Goal: Obtain resource: Obtain resource

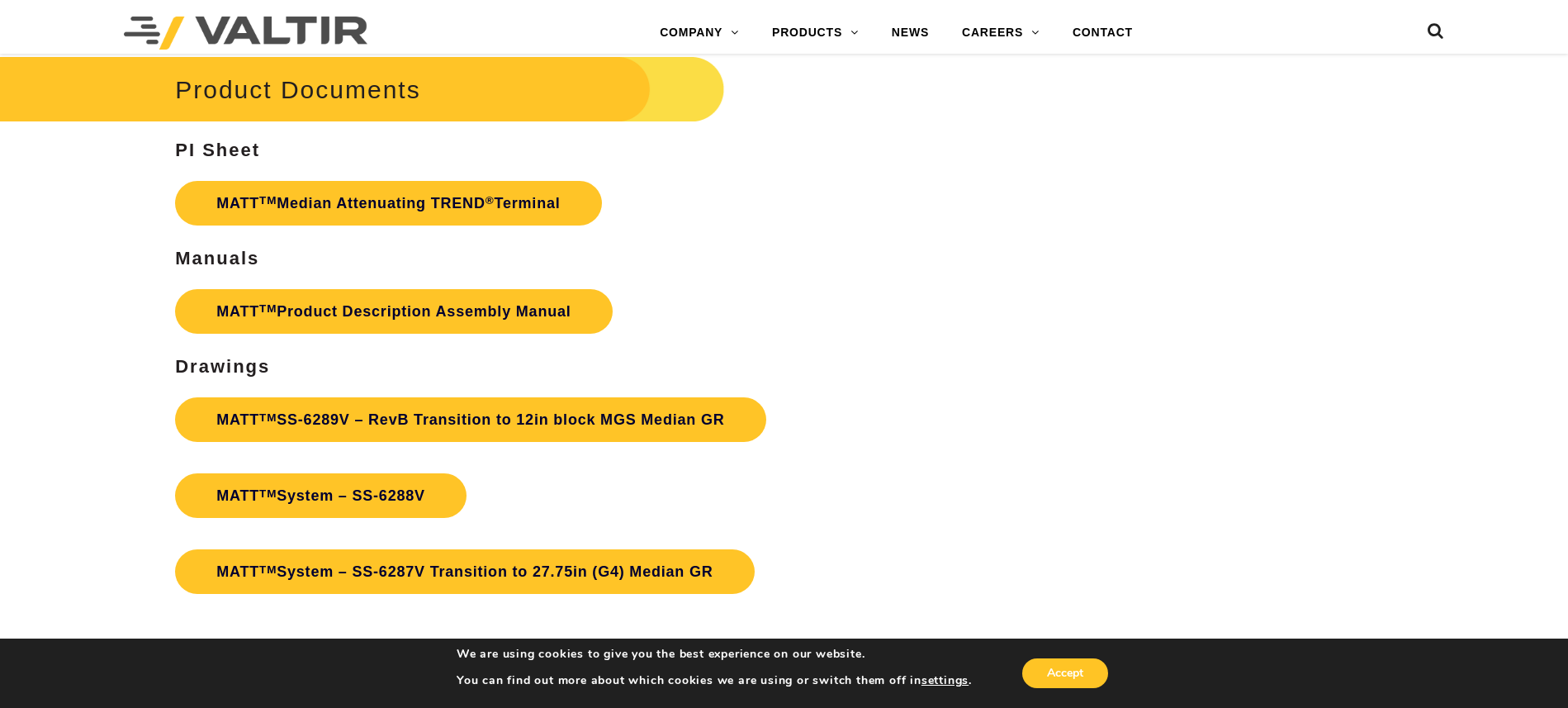
scroll to position [5988, 0]
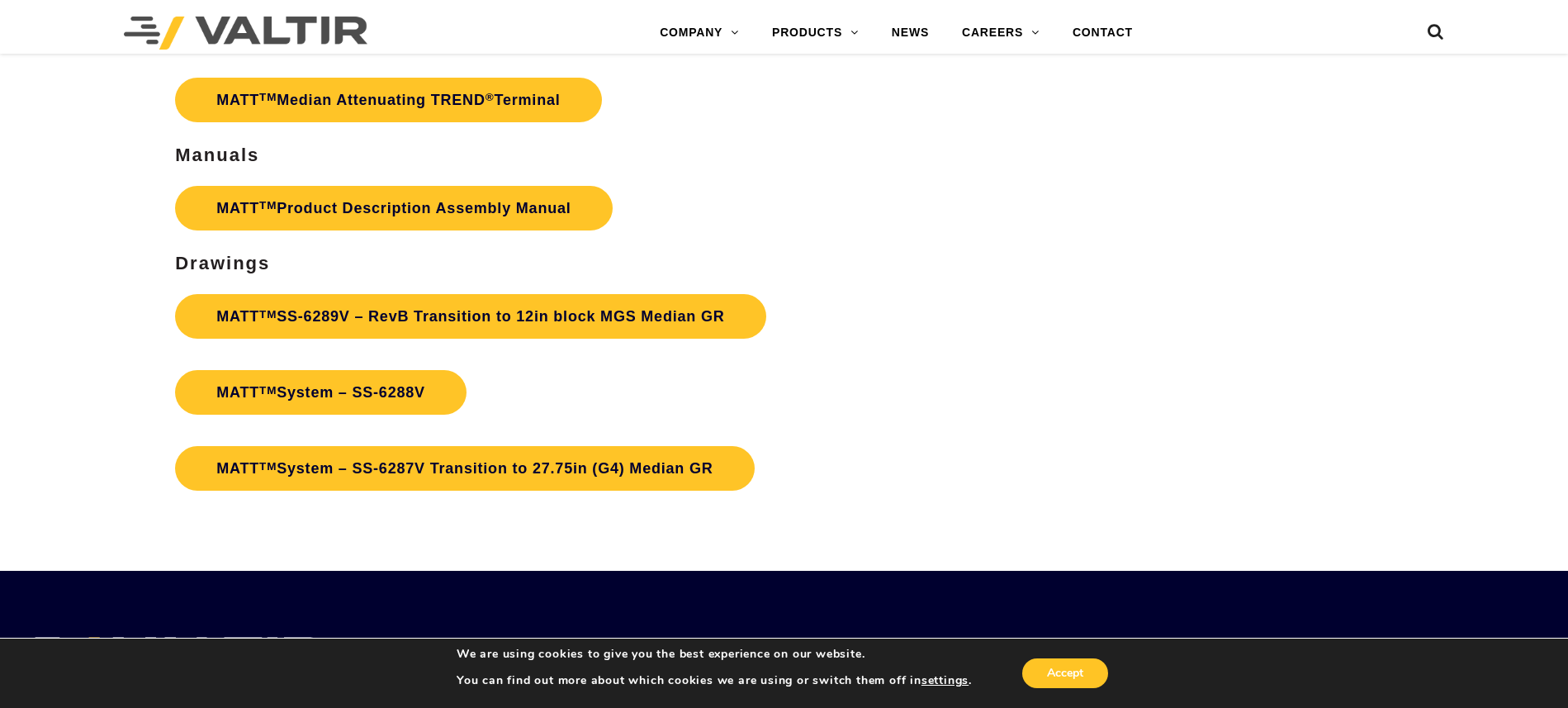
click at [507, 463] on link "MATT TM System – SS-6287V Transition to 27.75in (G4) Median GR" at bounding box center [464, 468] width 578 height 45
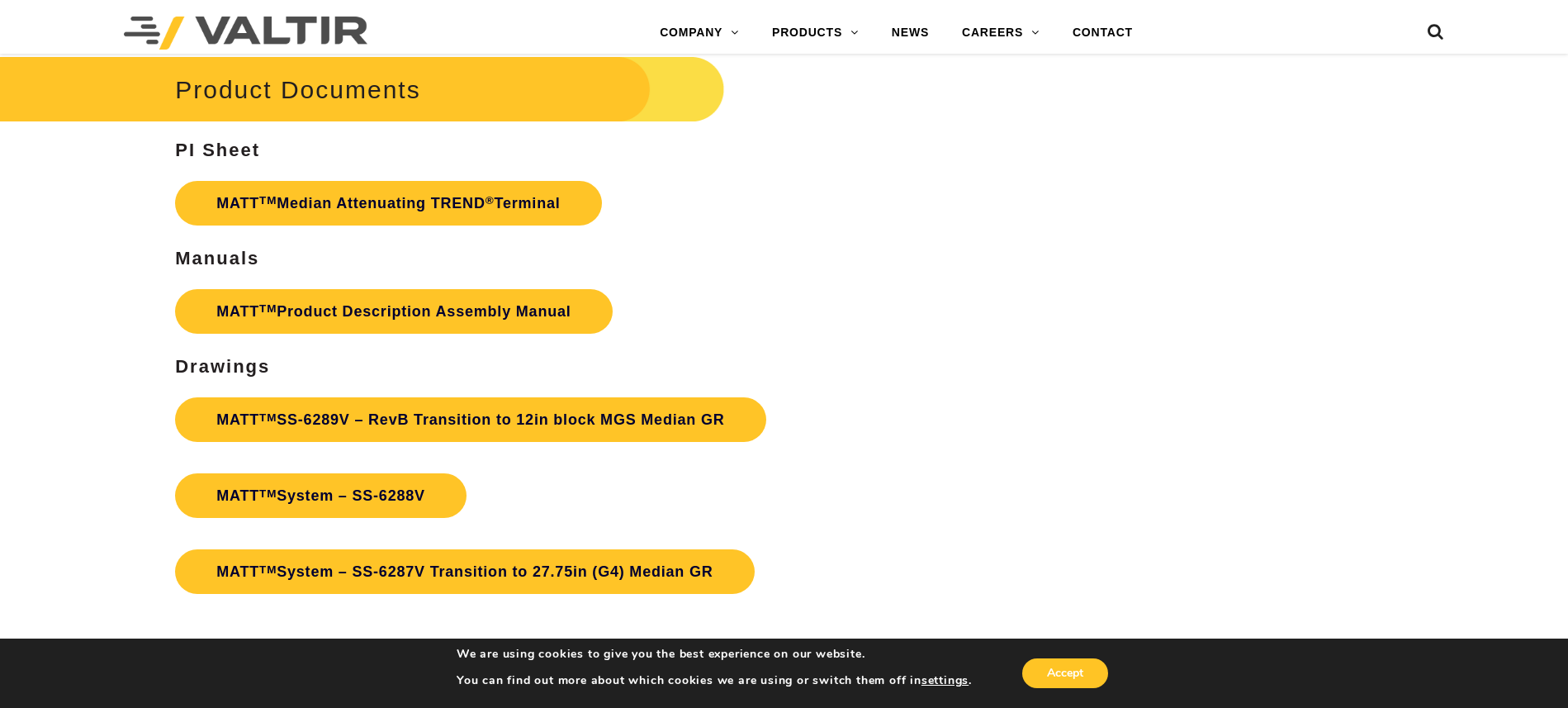
click at [457, 308] on link "MATT TM Product Description Assembly Manual" at bounding box center [393, 312] width 437 height 45
drag, startPoint x: 480, startPoint y: 313, endPoint x: 815, endPoint y: 310, distance: 335.0
click at [815, 310] on p "MATT TM Product Description Assembly Manual" at bounding box center [588, 312] width 825 height 61
drag, startPoint x: 725, startPoint y: 322, endPoint x: 218, endPoint y: 312, distance: 507.1
click at [218, 312] on p "MATT TM Product Description Assembly Manual" at bounding box center [588, 312] width 825 height 61
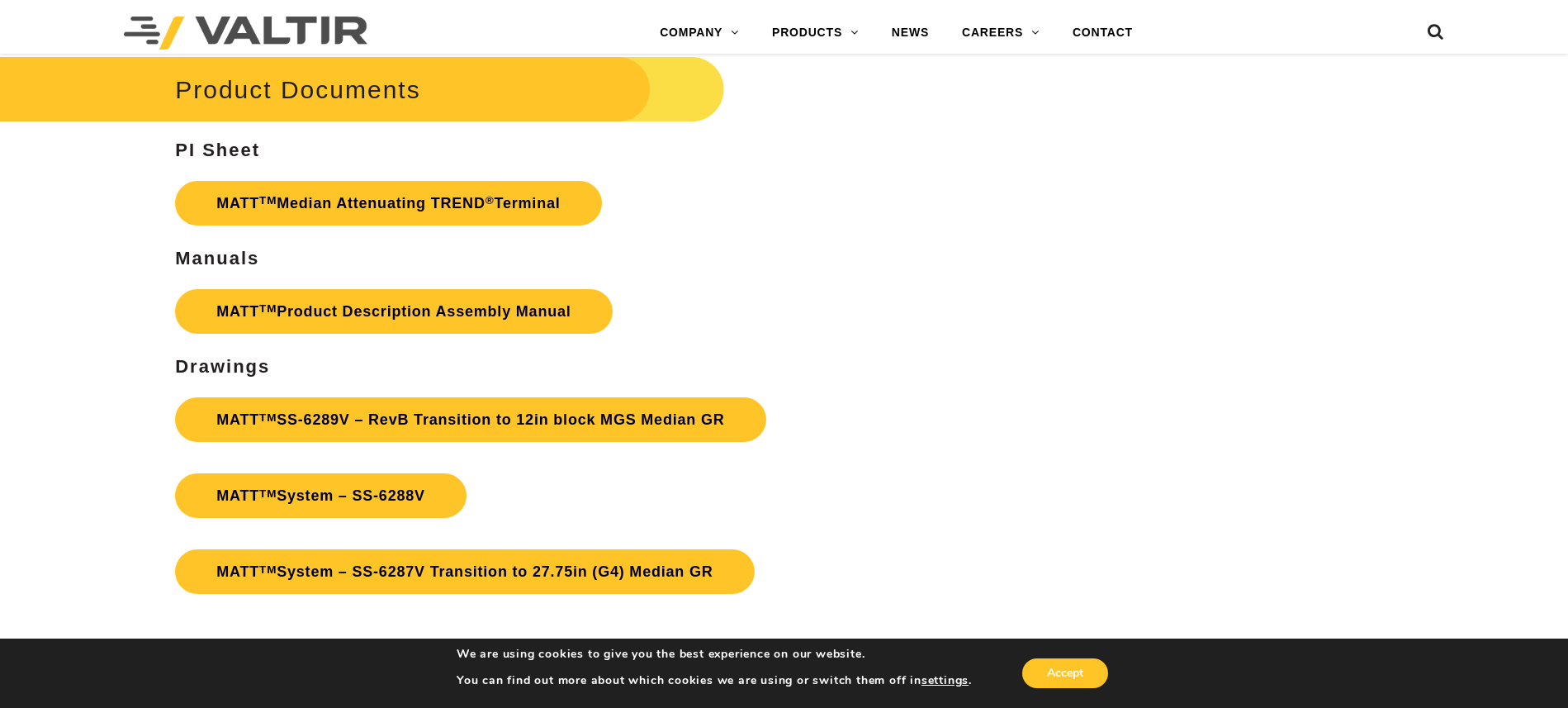
copy link "MATT TM Product Description Assembly Manual"
drag, startPoint x: 658, startPoint y: 213, endPoint x: 217, endPoint y: 210, distance: 441.0
click at [217, 210] on p "MATT TM Median Attenuating TREND ® Terminal" at bounding box center [588, 203] width 825 height 61
drag, startPoint x: 636, startPoint y: 198, endPoint x: 203, endPoint y: 208, distance: 433.1
click at [203, 208] on p "MATT TM Median Attenuating TREND ® Terminal" at bounding box center [588, 203] width 825 height 61
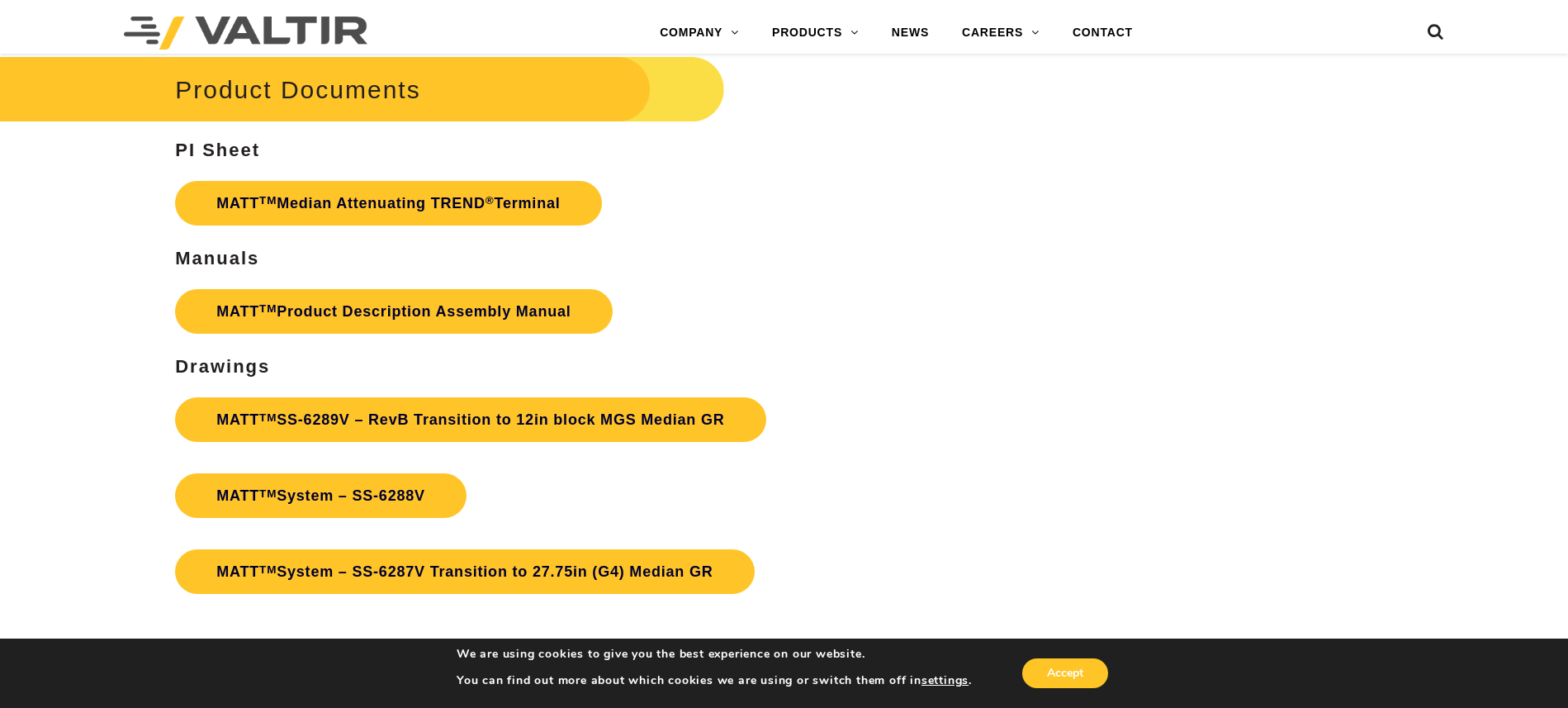
copy link "MATT TM Median Attenuating TREND ® Terminal"
